Goal: Information Seeking & Learning: Learn about a topic

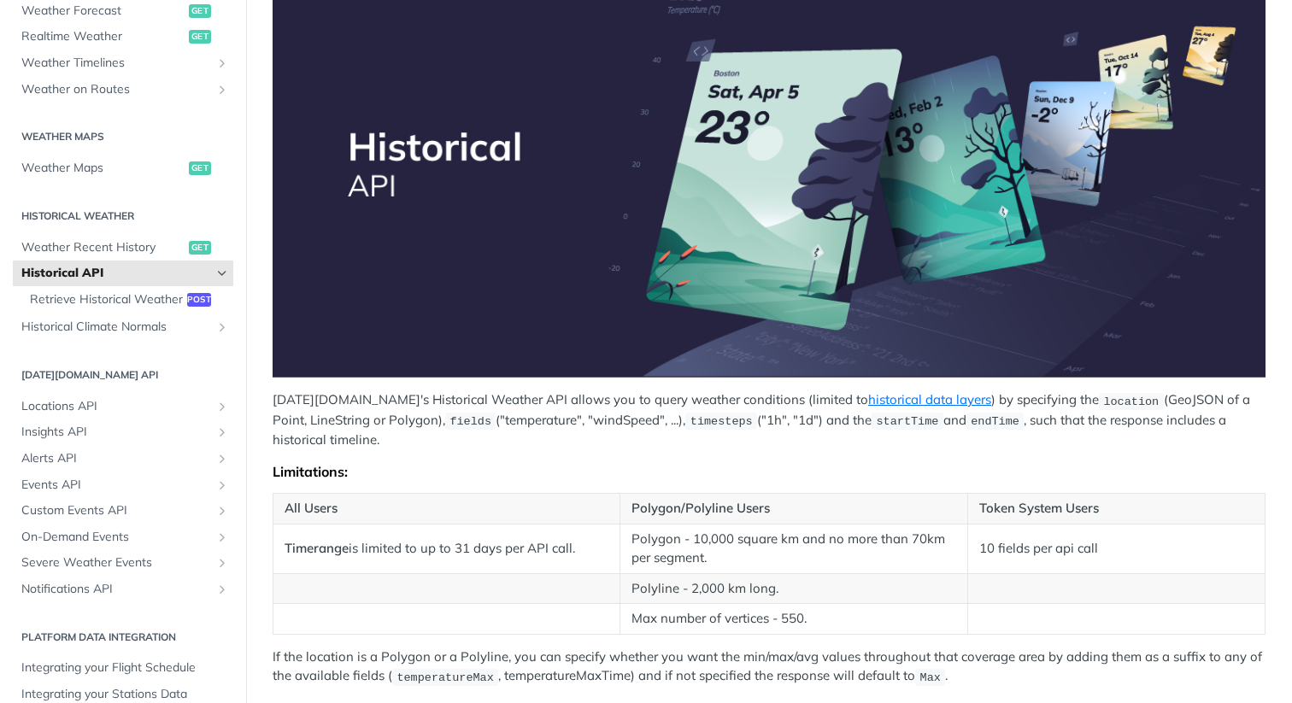
scroll to position [258, 0]
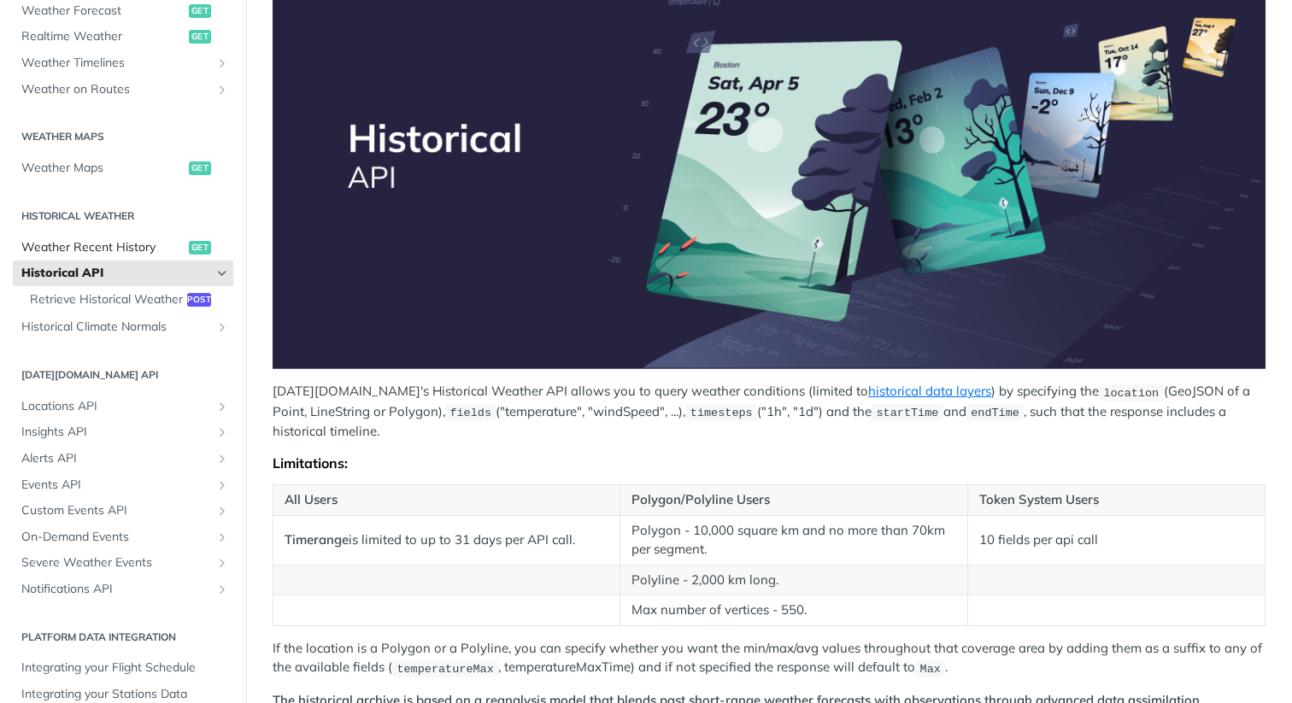
click at [187, 247] on link "Weather Recent History get" at bounding box center [123, 248] width 220 height 26
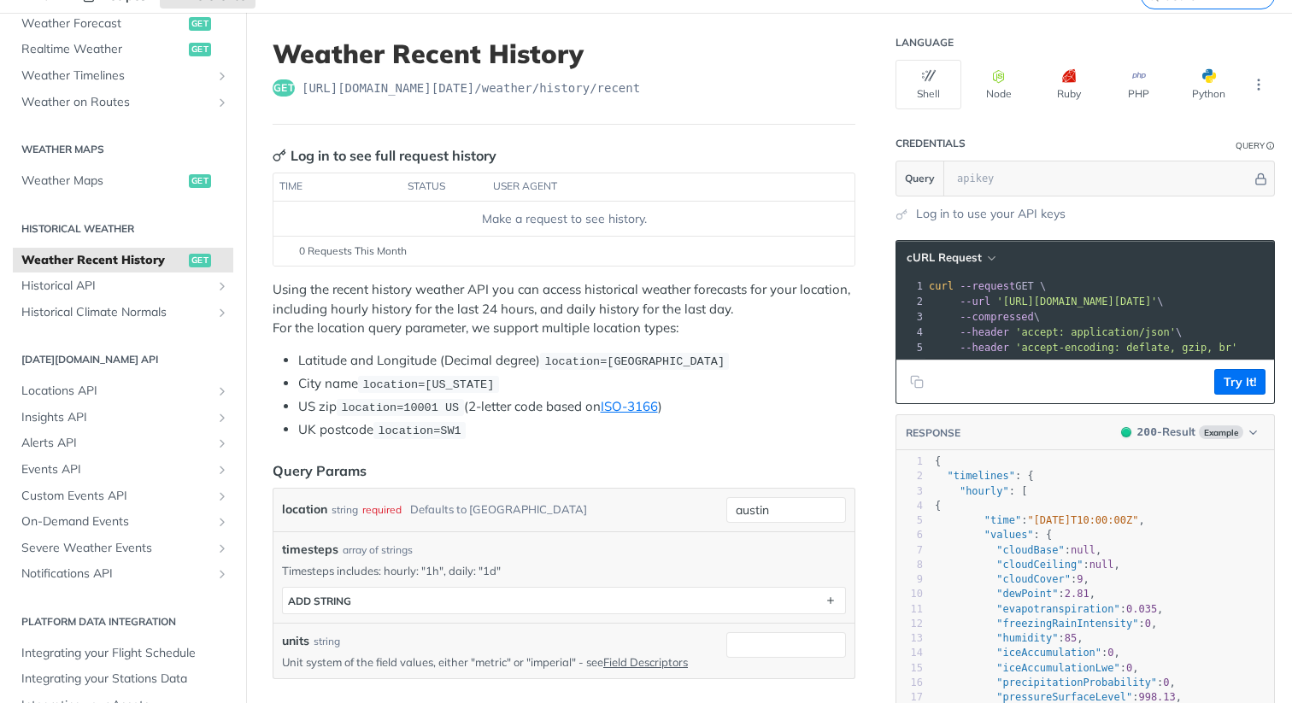
scroll to position [94, 0]
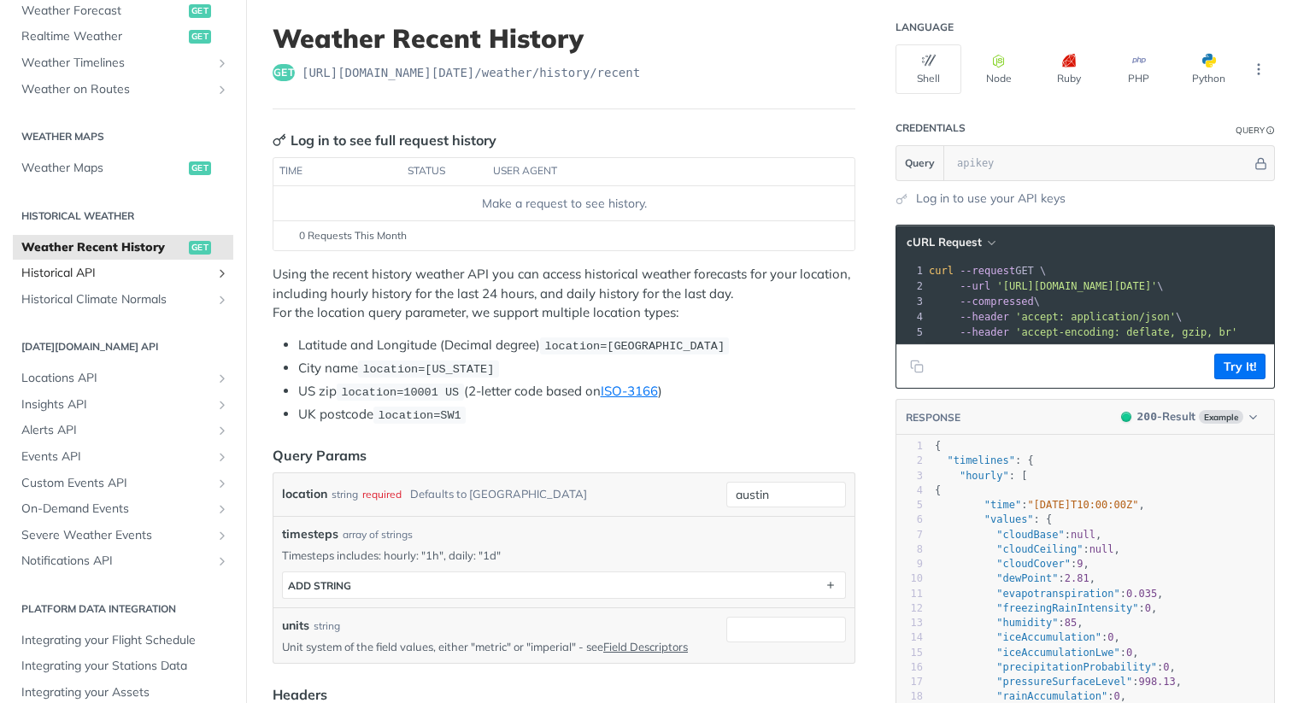
click at [135, 278] on span "Historical API" at bounding box center [116, 273] width 190 height 17
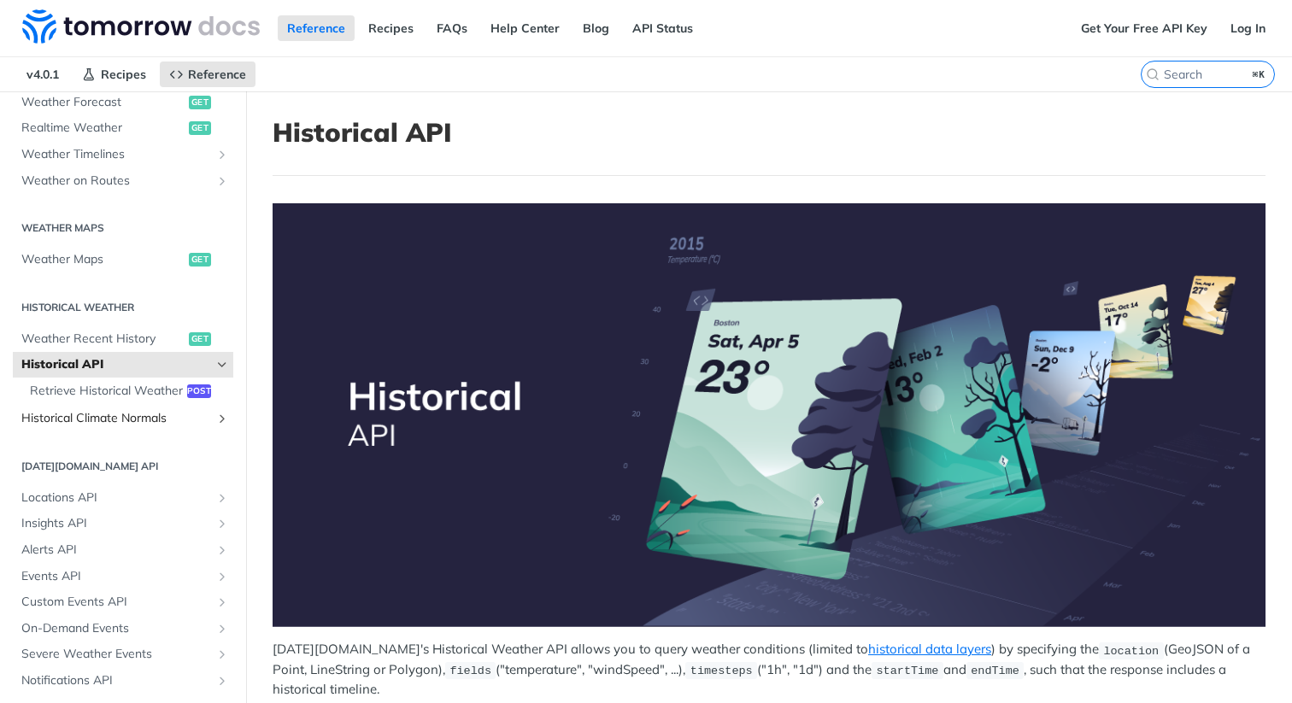
click at [155, 420] on span "Historical Climate Normals" at bounding box center [116, 418] width 190 height 17
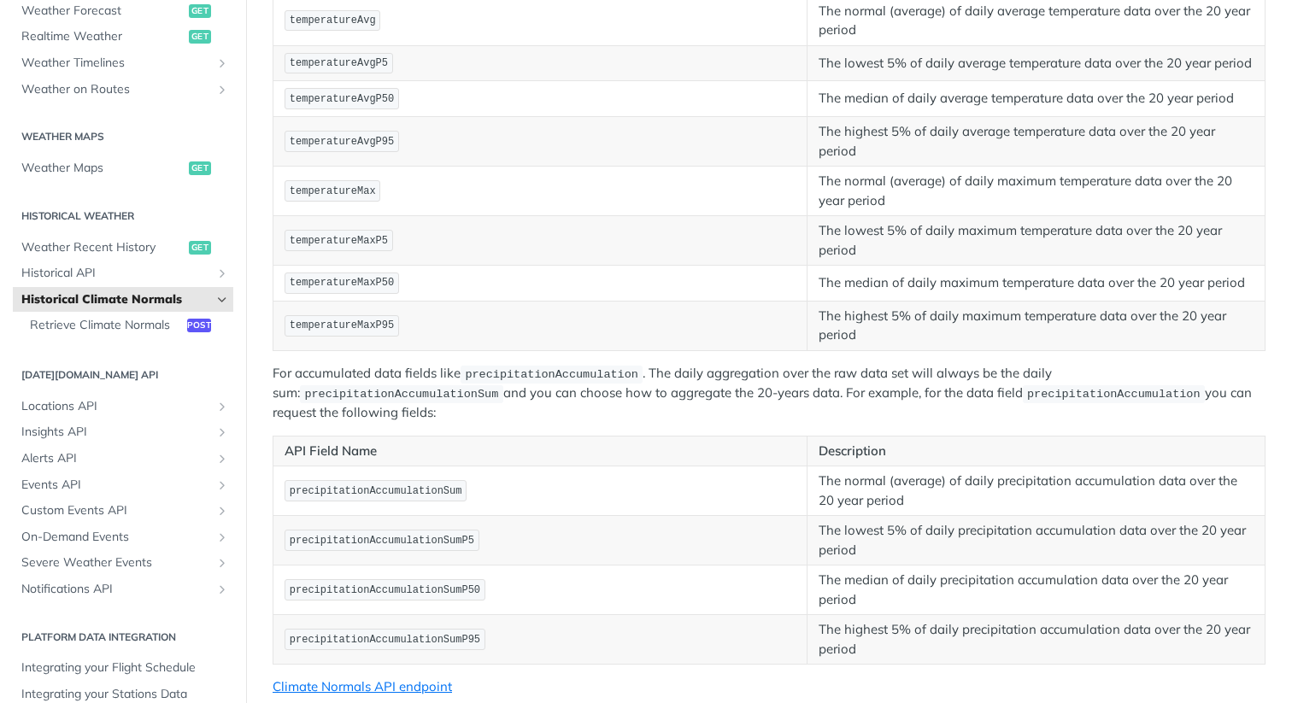
scroll to position [406, 0]
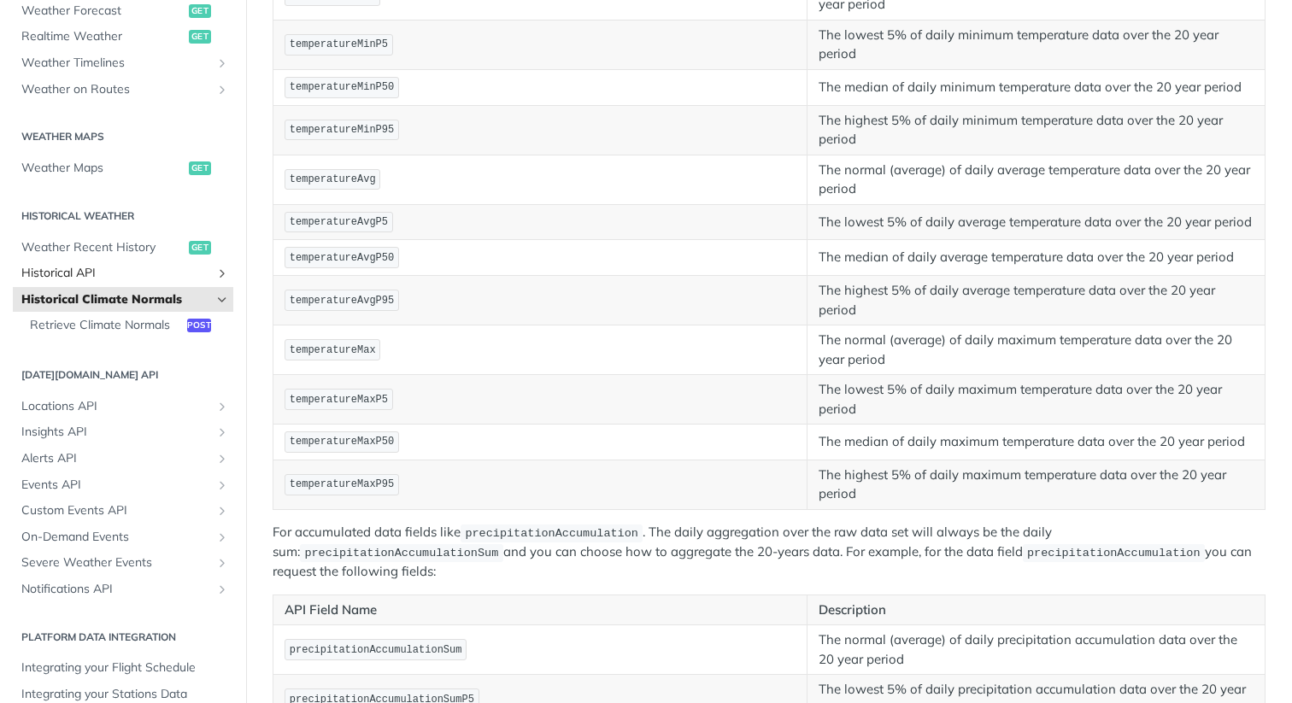
click at [189, 272] on span "Historical API" at bounding box center [116, 273] width 190 height 17
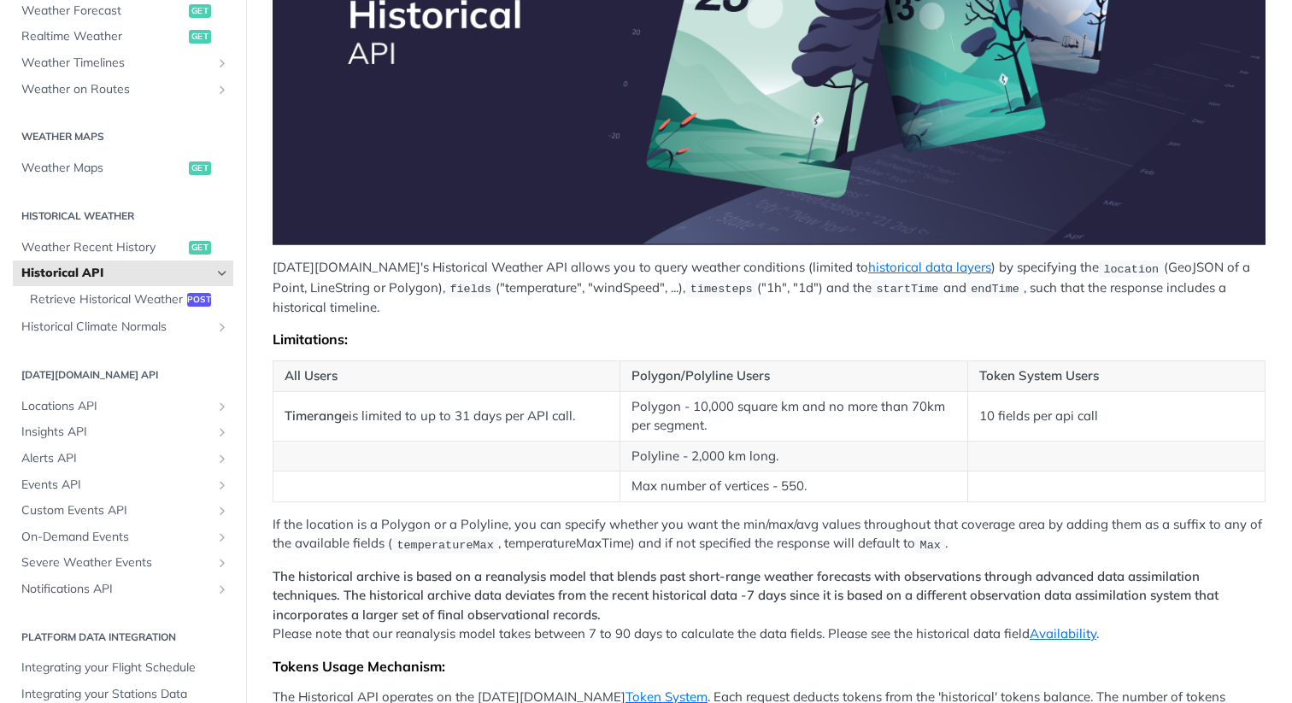
scroll to position [357, 0]
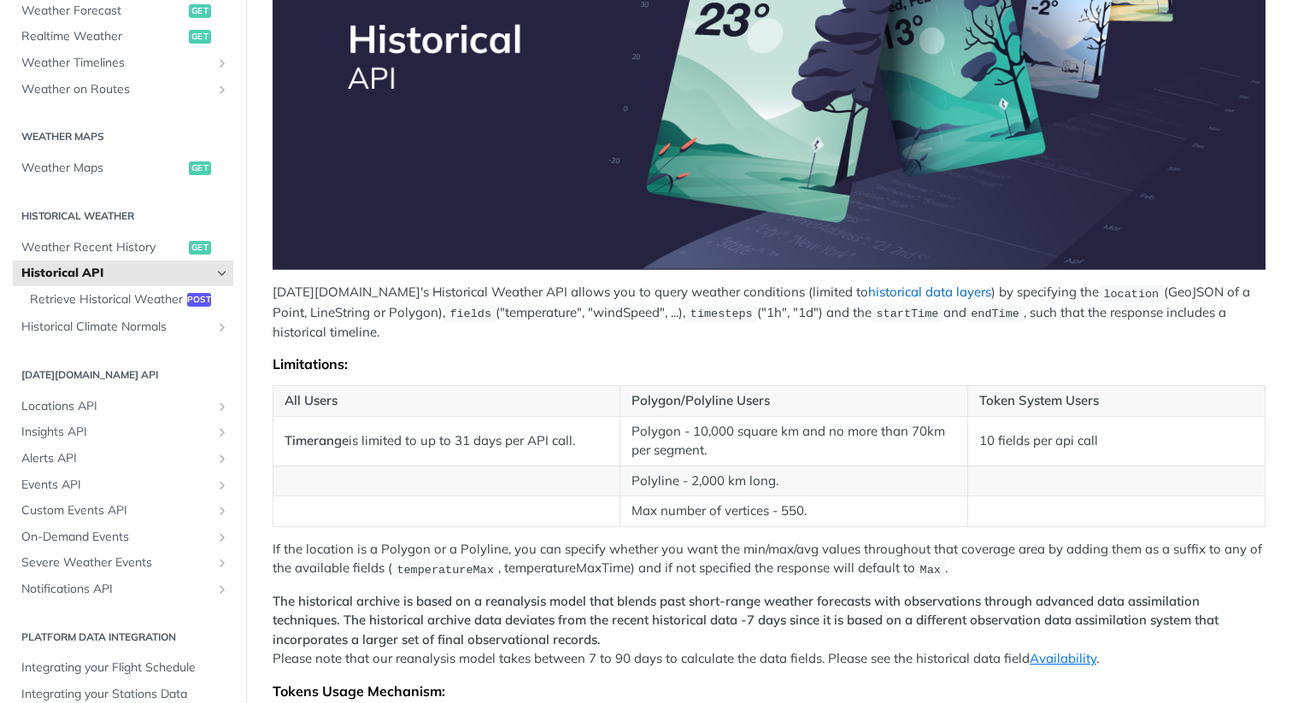
click at [868, 291] on link "historical data layers" at bounding box center [929, 292] width 123 height 16
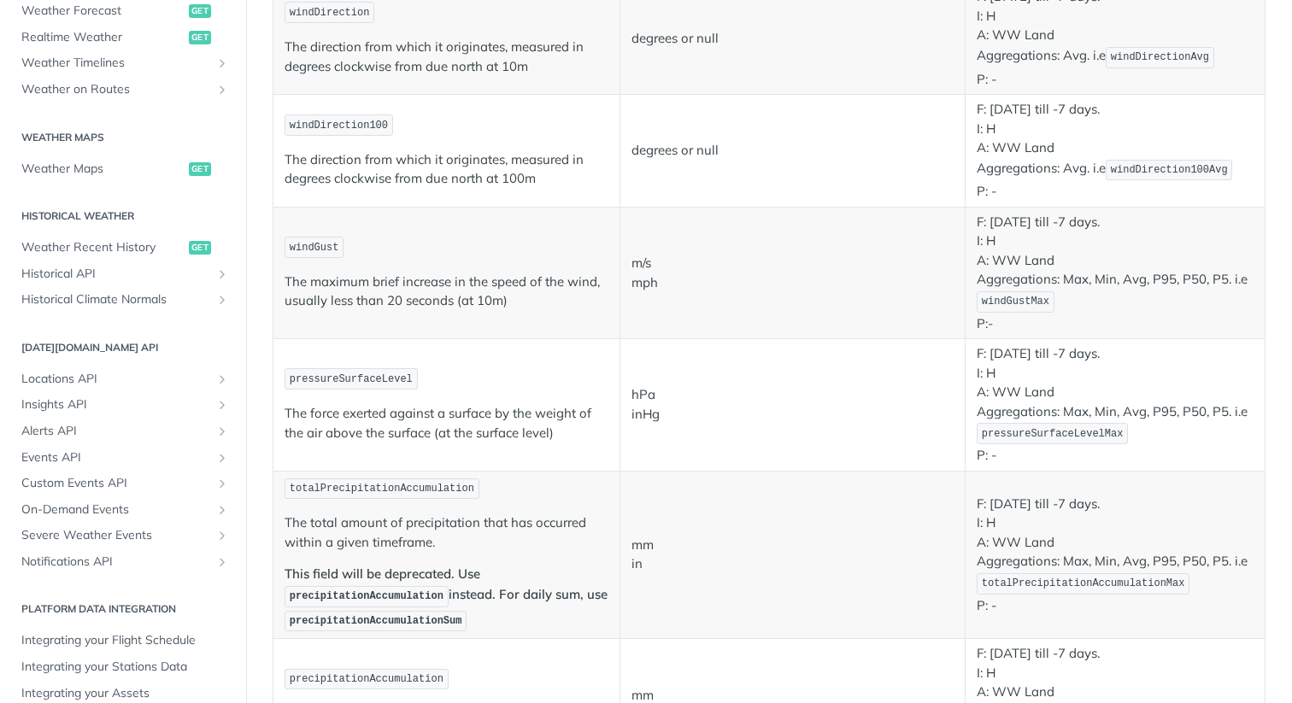
scroll to position [967, 0]
